Goal: Task Accomplishment & Management: Manage account settings

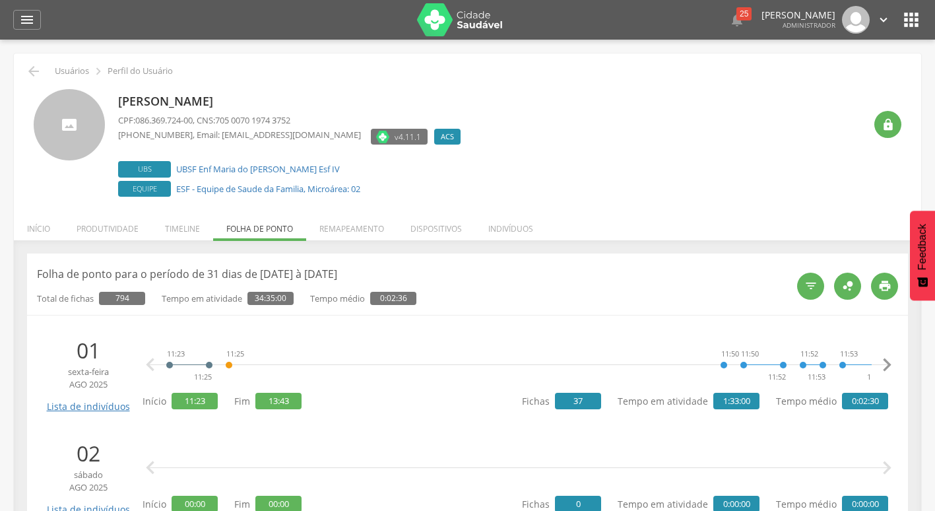
click at [886, 25] on icon "" at bounding box center [883, 20] width 15 height 15
click at [838, 80] on link "Sair" at bounding box center [838, 76] width 104 height 16
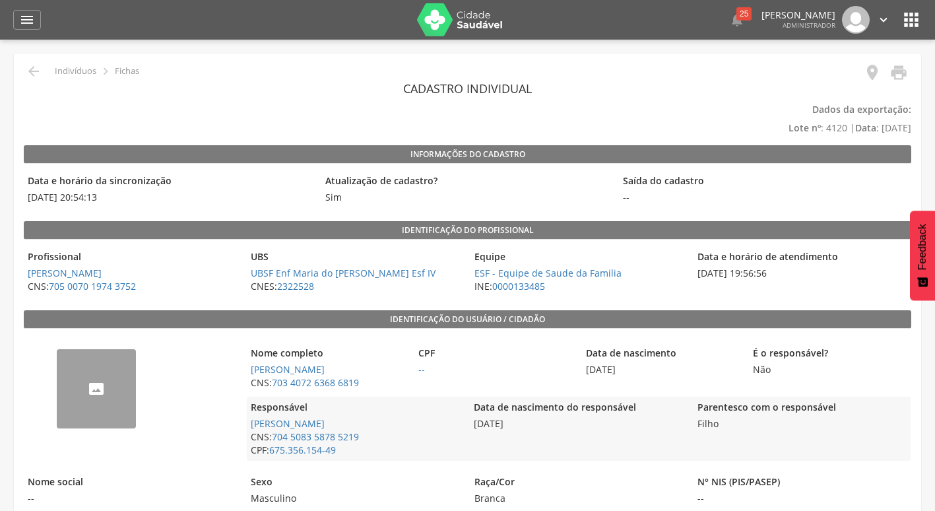
click at [15, 30] on div " Dashboard Supervisão Produtividade Mapa da cidade Mapa de cobertura Ranking A…" at bounding box center [467, 20] width 908 height 40
click at [19, 28] on div "" at bounding box center [27, 20] width 28 height 20
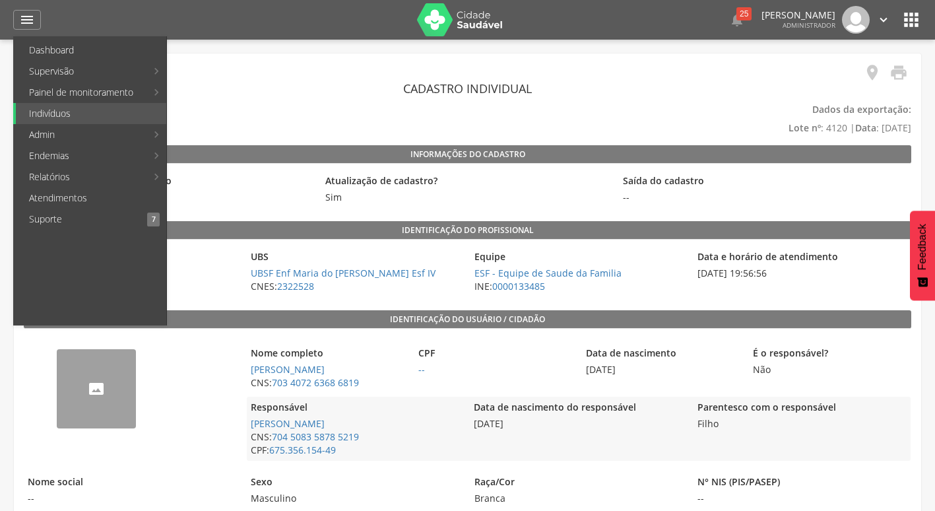
click at [873, 24] on div " Configurações Sair" at bounding box center [862, 20] width 55 height 28
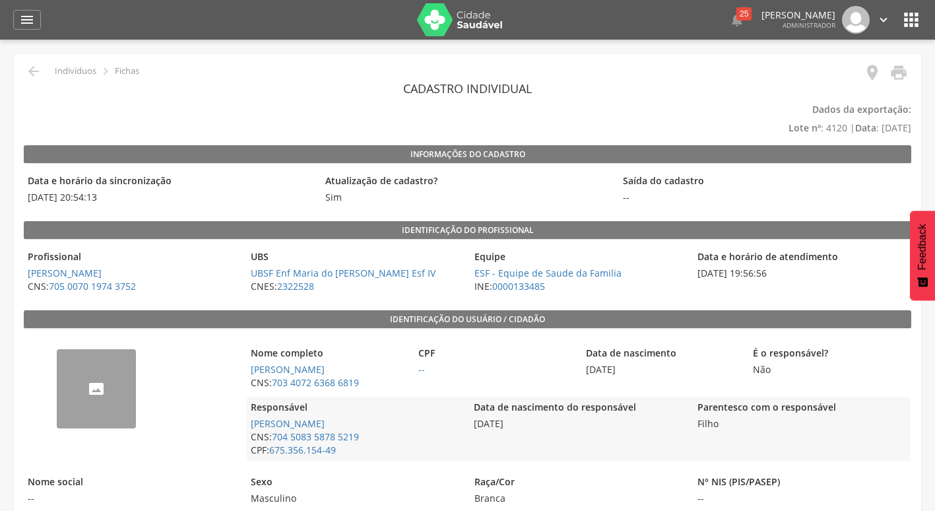
click at [881, 21] on icon "" at bounding box center [883, 20] width 15 height 15
click at [820, 77] on link "Sair" at bounding box center [838, 76] width 104 height 16
